Goal: Find contact information: Find contact information

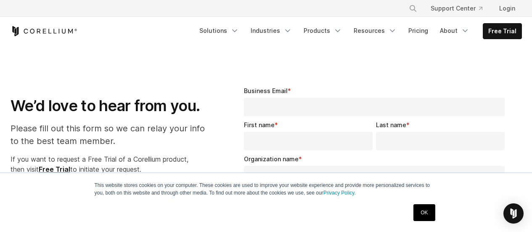
select select "**"
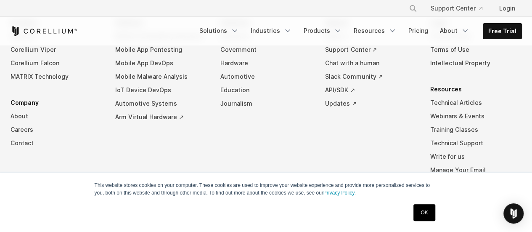
click at [424, 212] on link "OK" at bounding box center [423, 212] width 21 height 17
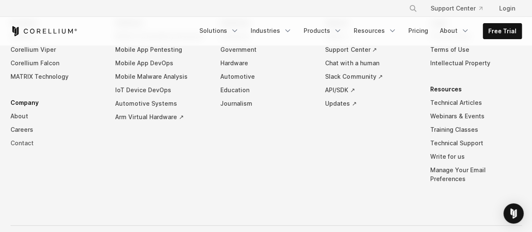
click at [20, 140] on link "Contact" at bounding box center [57, 142] width 92 height 13
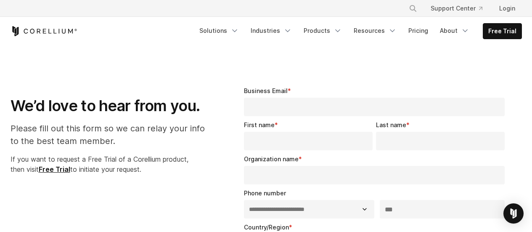
select select "**"
